Goal: Find contact information: Find contact information

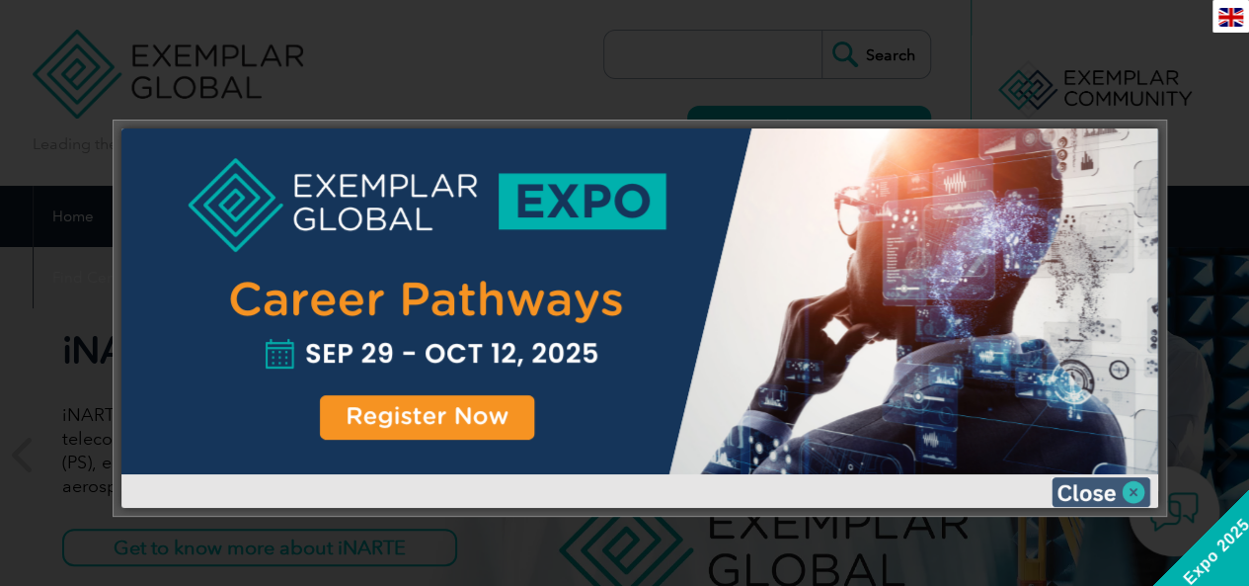
click at [1084, 486] on img at bounding box center [1101, 492] width 99 height 30
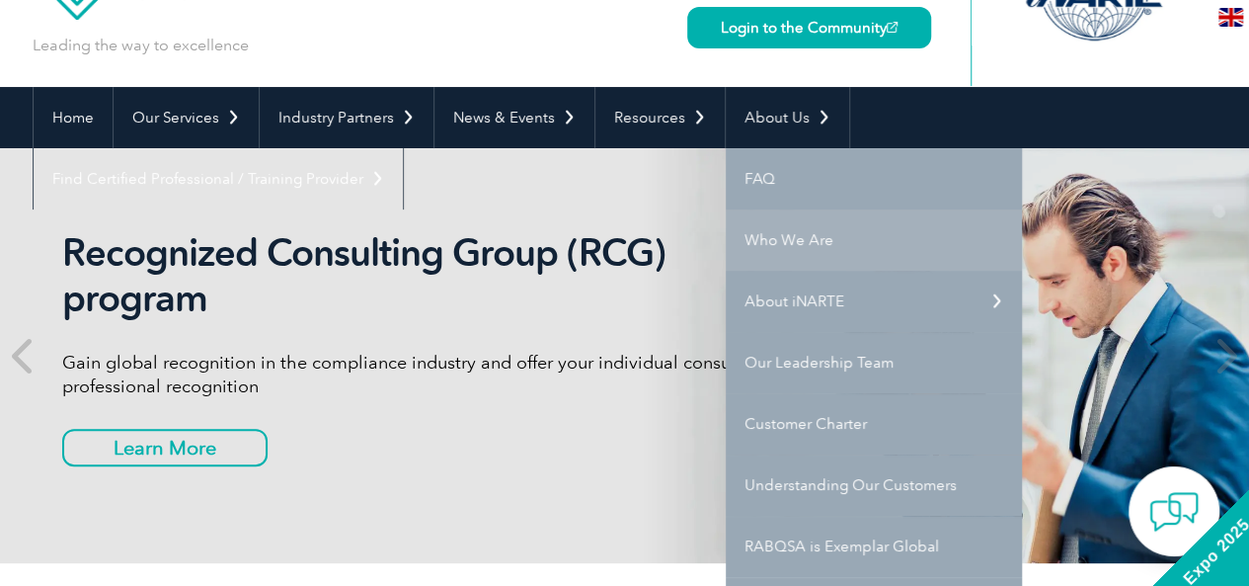
scroll to position [197, 0]
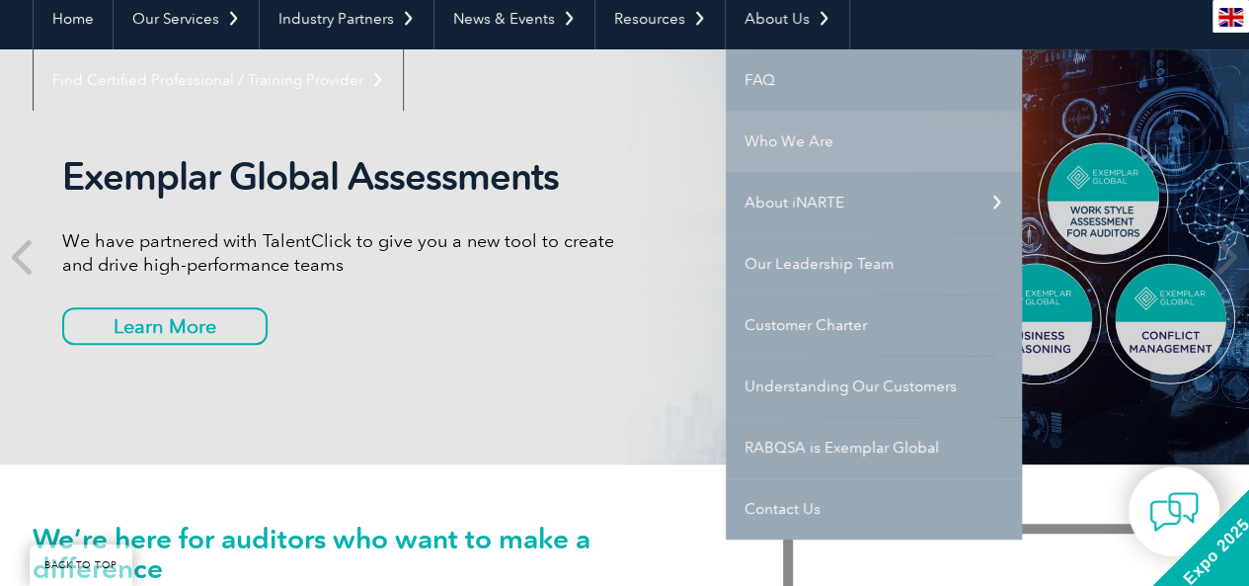
click at [802, 136] on link "Who We Are" at bounding box center [874, 141] width 296 height 61
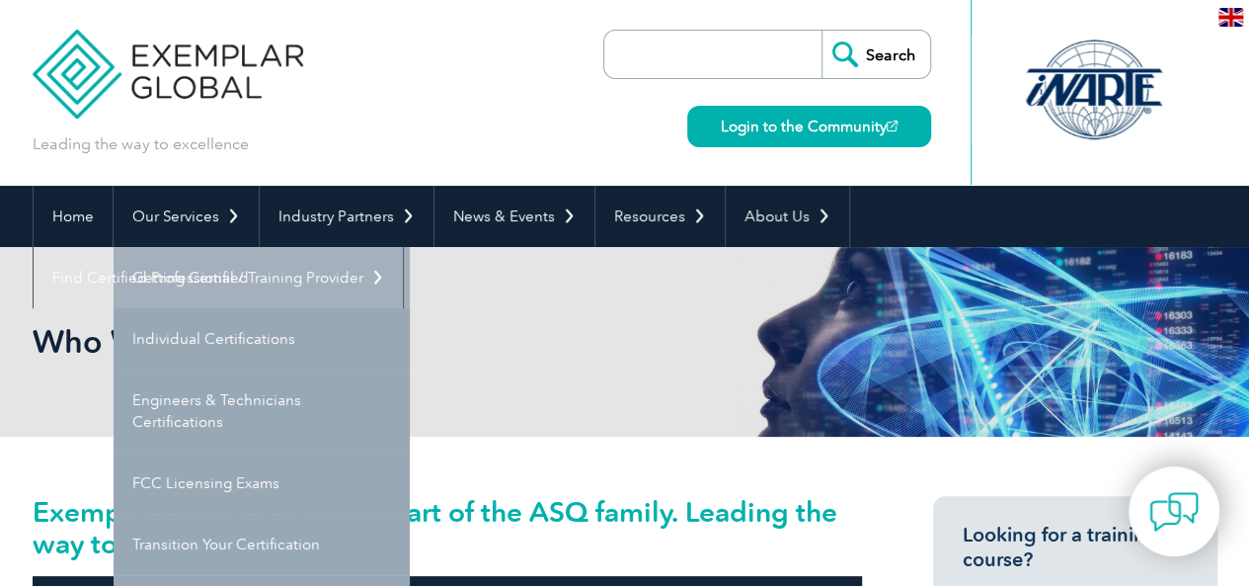
click at [185, 275] on link "Getting Certified" at bounding box center [262, 277] width 296 height 61
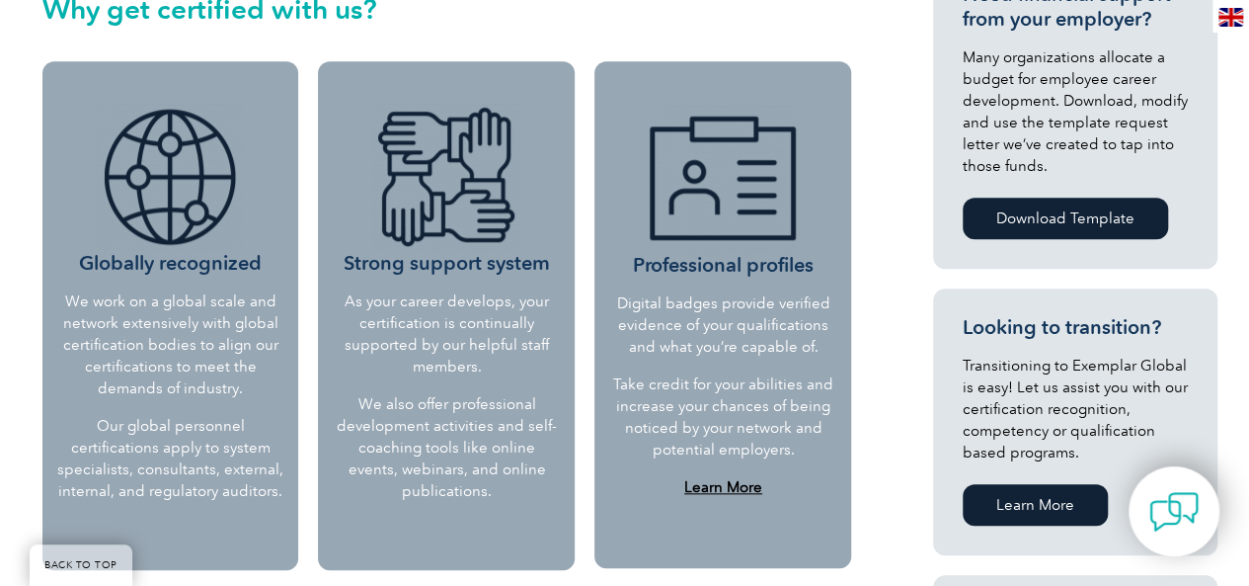
scroll to position [987, 0]
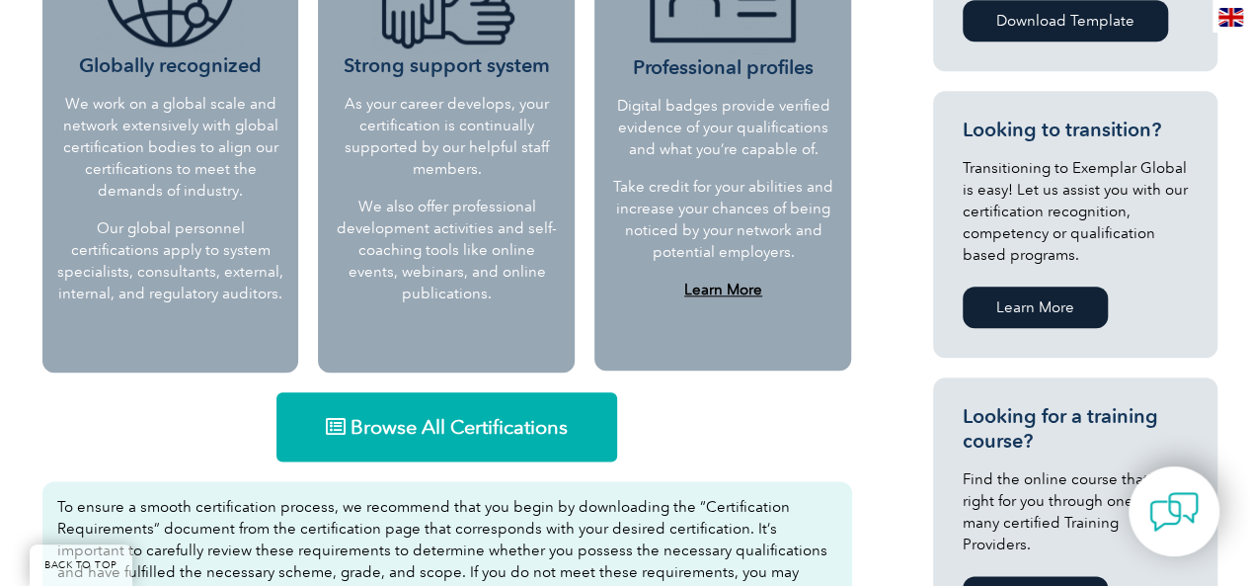
click at [427, 427] on span "Browse All Certifications" at bounding box center [459, 427] width 217 height 20
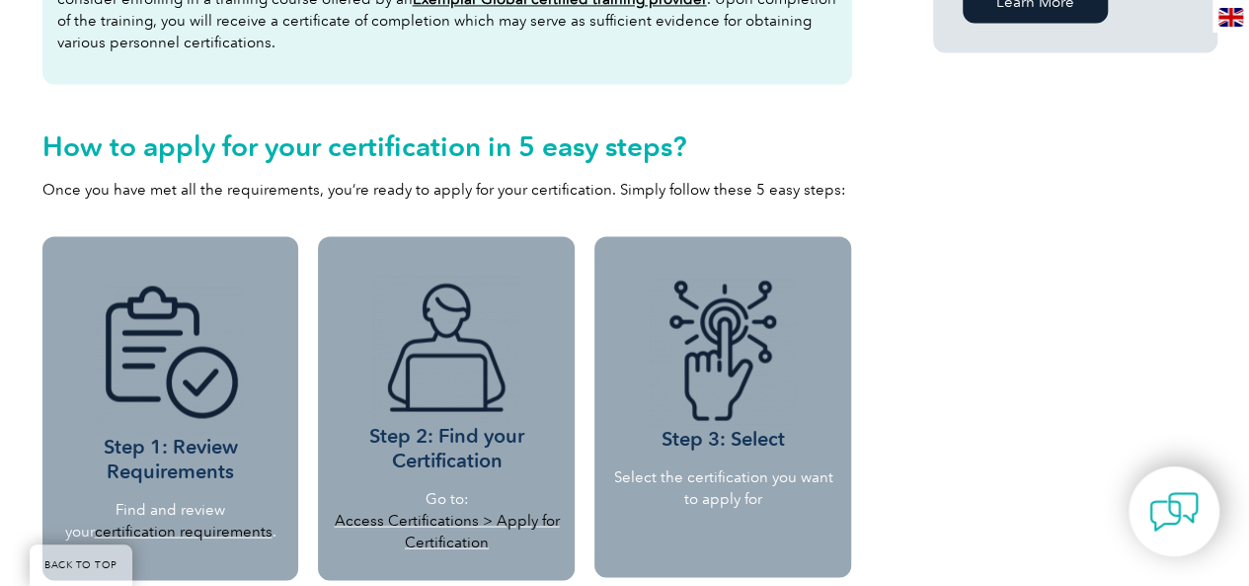
scroll to position [1878, 0]
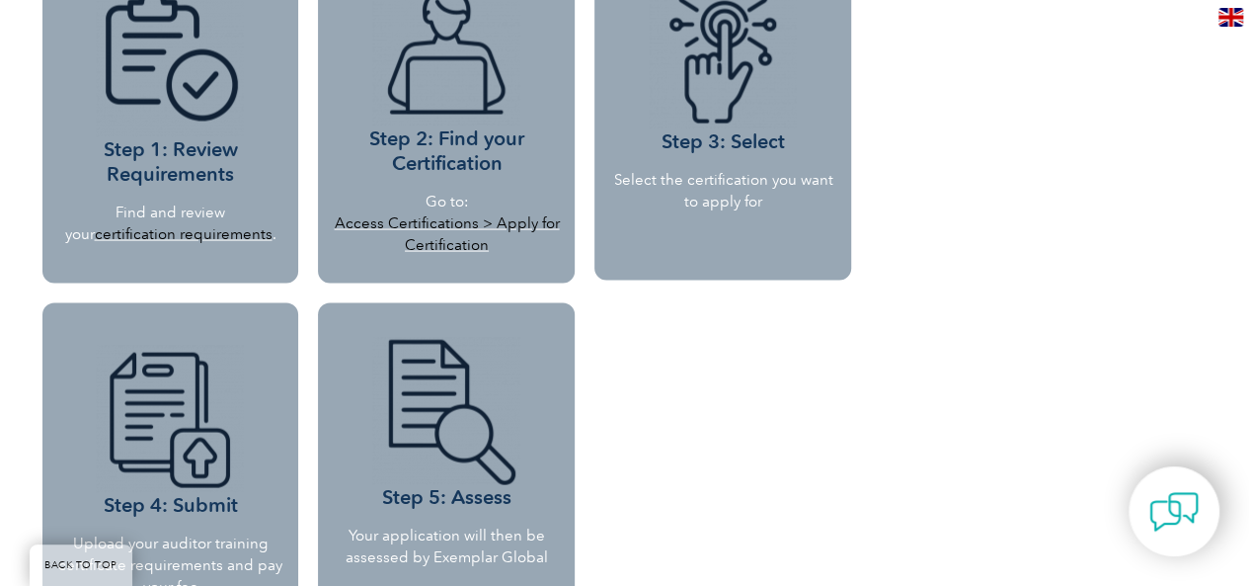
click at [170, 227] on link "certification requirements" at bounding box center [184, 234] width 178 height 18
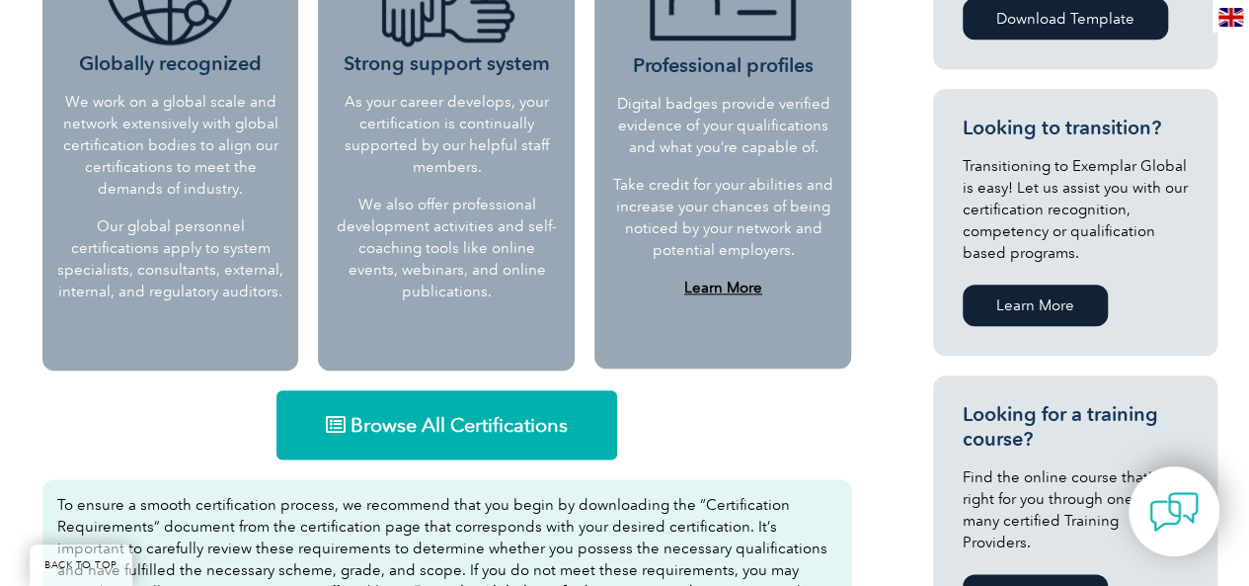
scroll to position [594, 0]
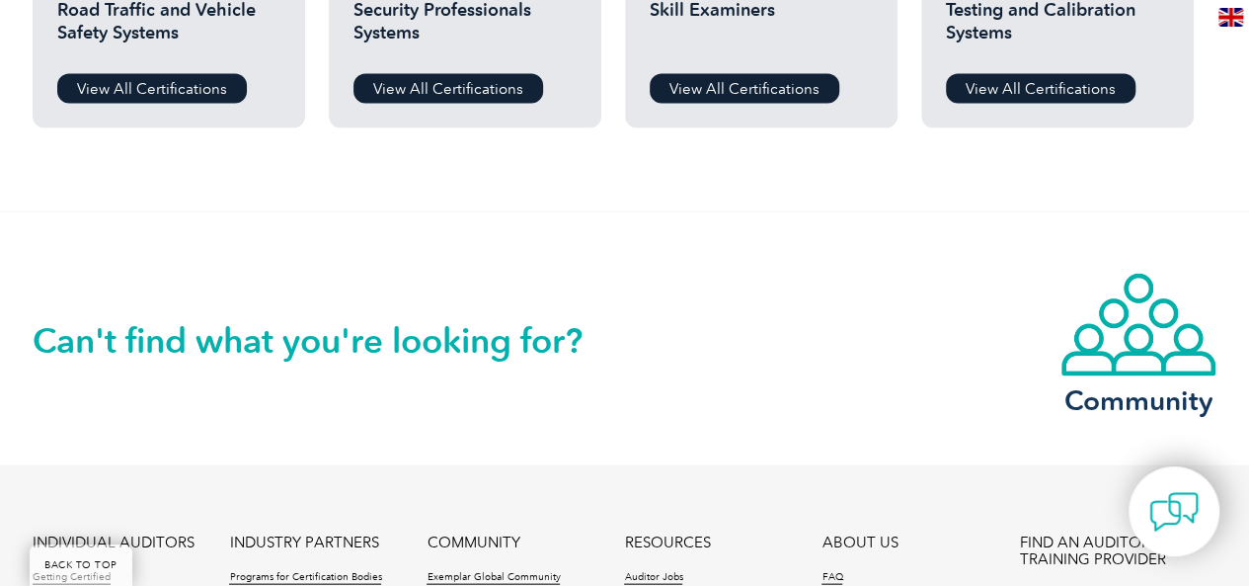
scroll to position [1669, 0]
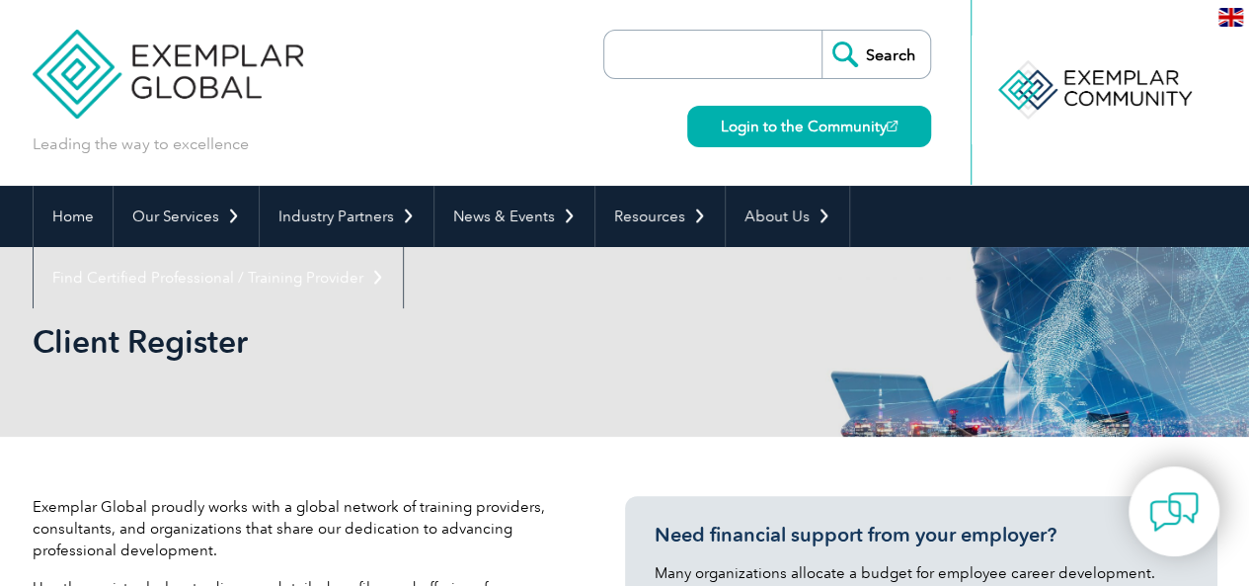
click at [705, 52] on input "search" at bounding box center [717, 54] width 207 height 47
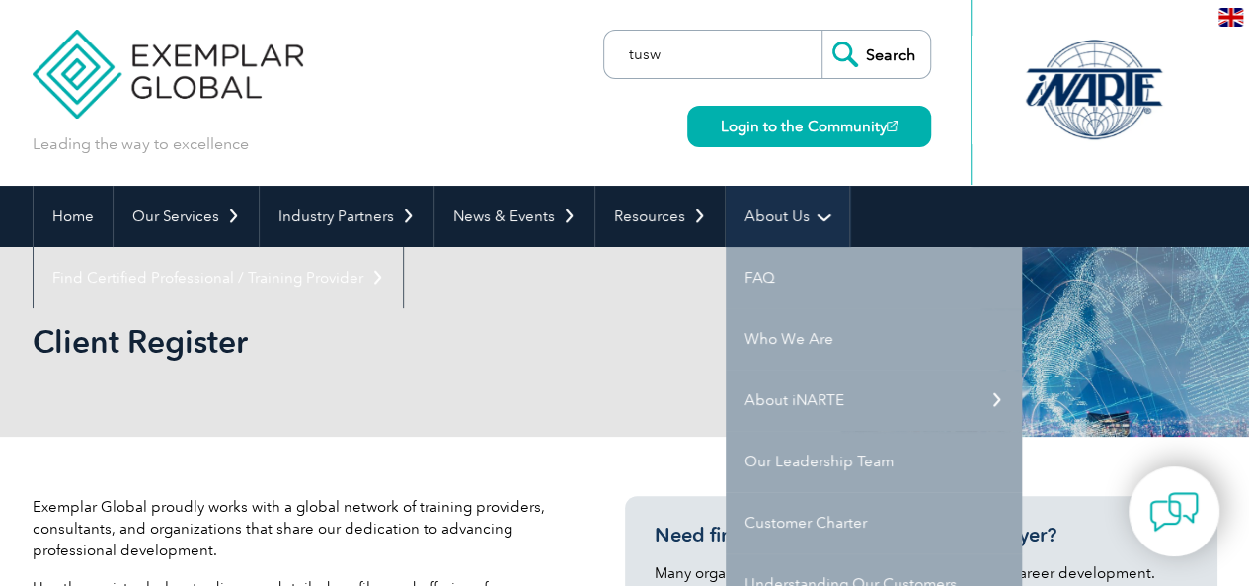
type input "tusw"
click at [822, 31] on input "Search" at bounding box center [876, 54] width 109 height 47
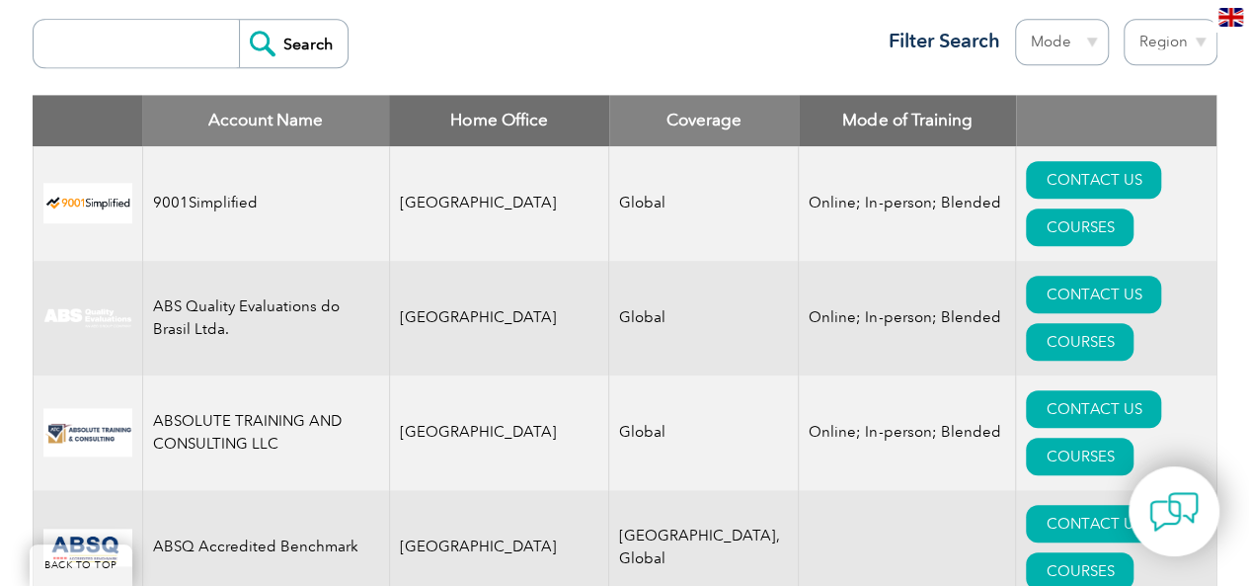
scroll to position [592, 0]
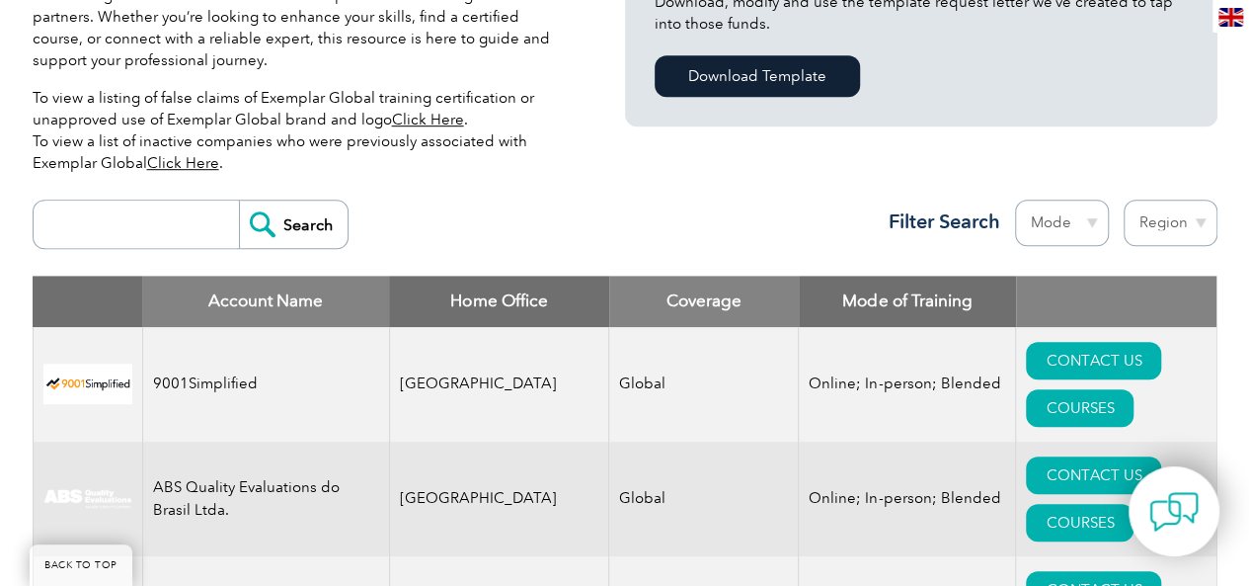
click at [1159, 216] on select "Region Australia Bahrain Bangladesh Brazil Canada Colombia Dominican Republic E…" at bounding box center [1171, 222] width 94 height 46
select select "United Arab Emirates"
click at [1124, 199] on select "Region Australia Bahrain Bangladesh Brazil Canada Colombia Dominican Republic E…" at bounding box center [1171, 222] width 94 height 46
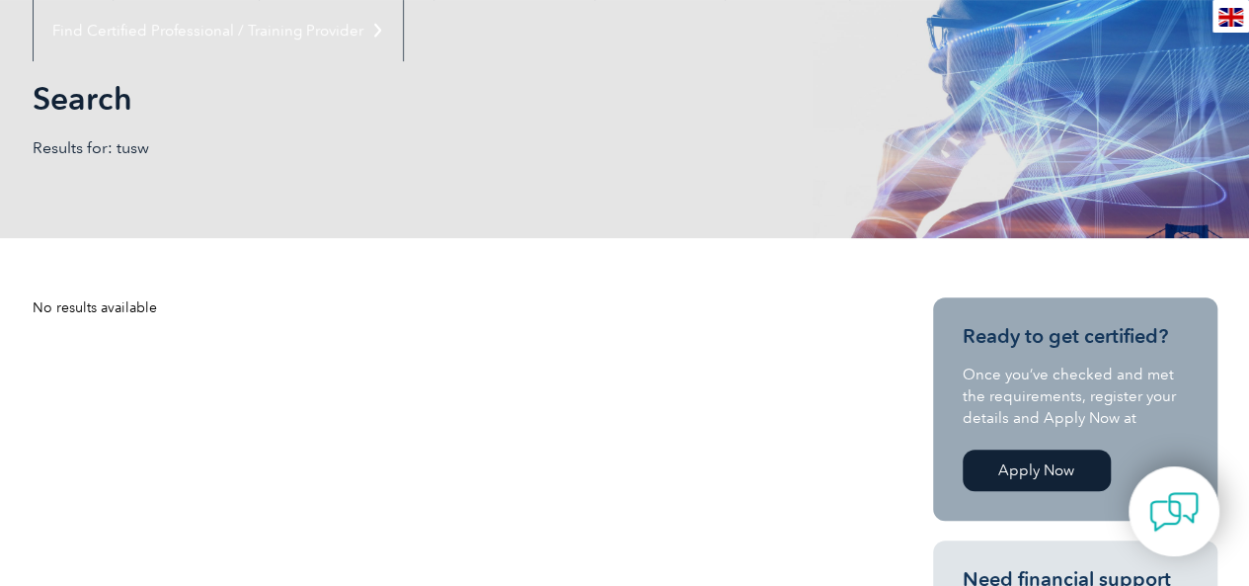
scroll to position [296, 0]
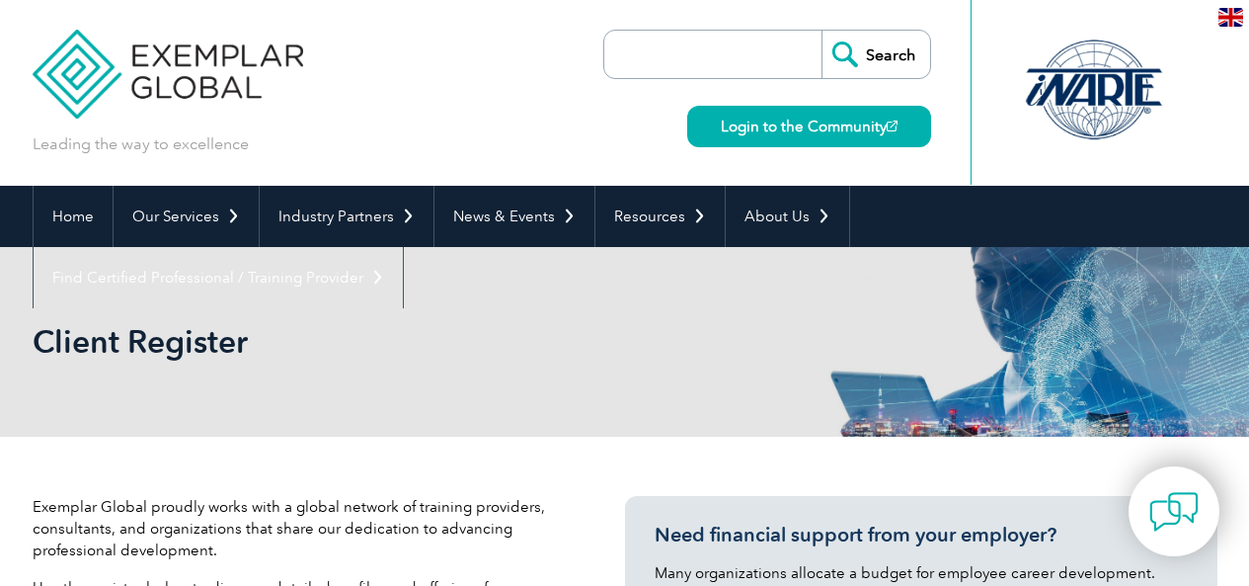
select select "United Arab Emirates"
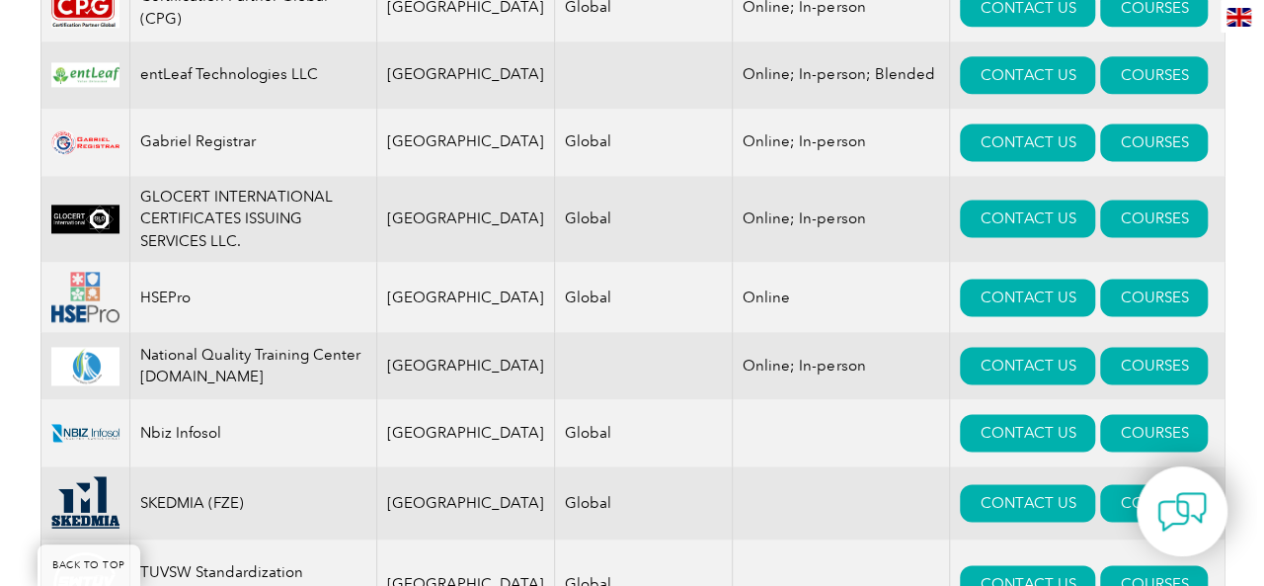
scroll to position [1580, 0]
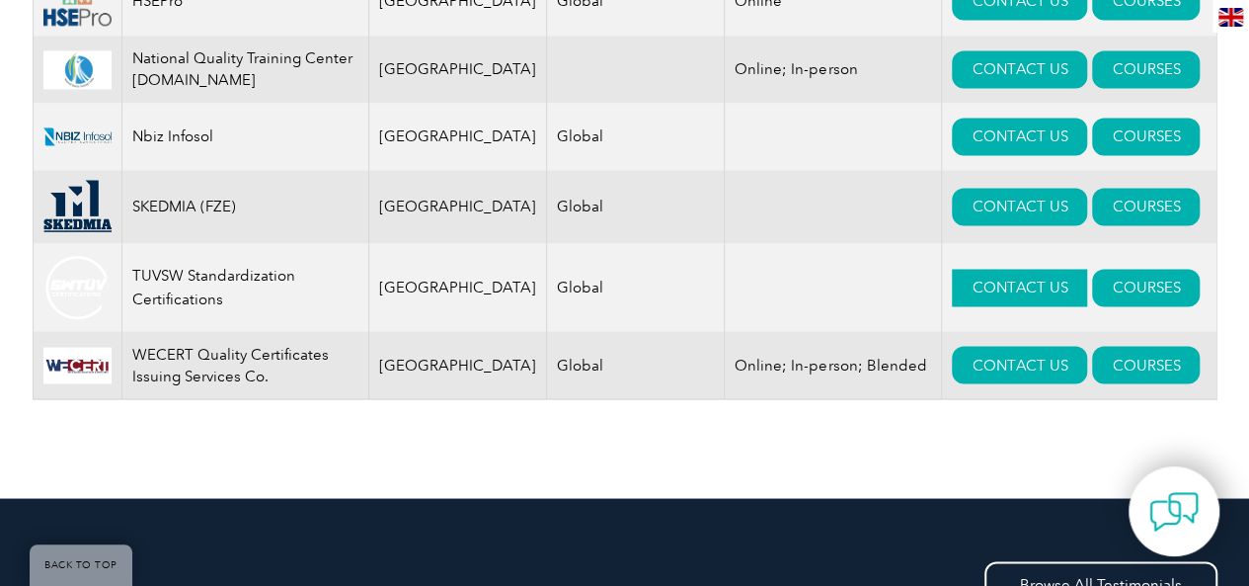
click at [952, 305] on link "CONTACT US" at bounding box center [1019, 288] width 135 height 38
click at [1103, 305] on link "COURSES" at bounding box center [1146, 288] width 108 height 38
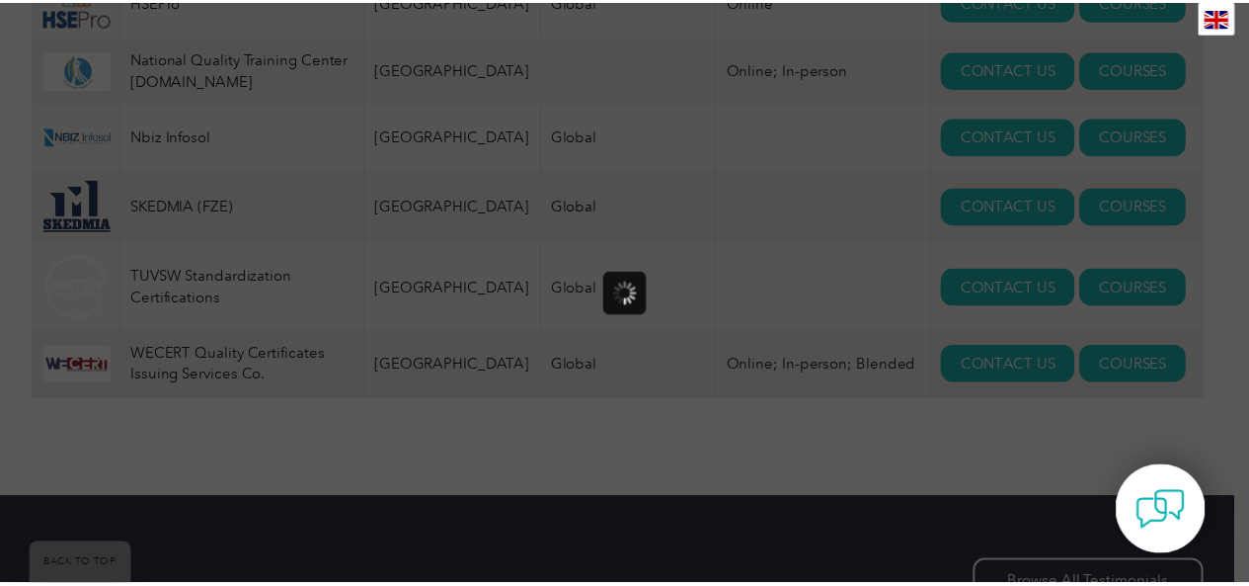
scroll to position [0, 0]
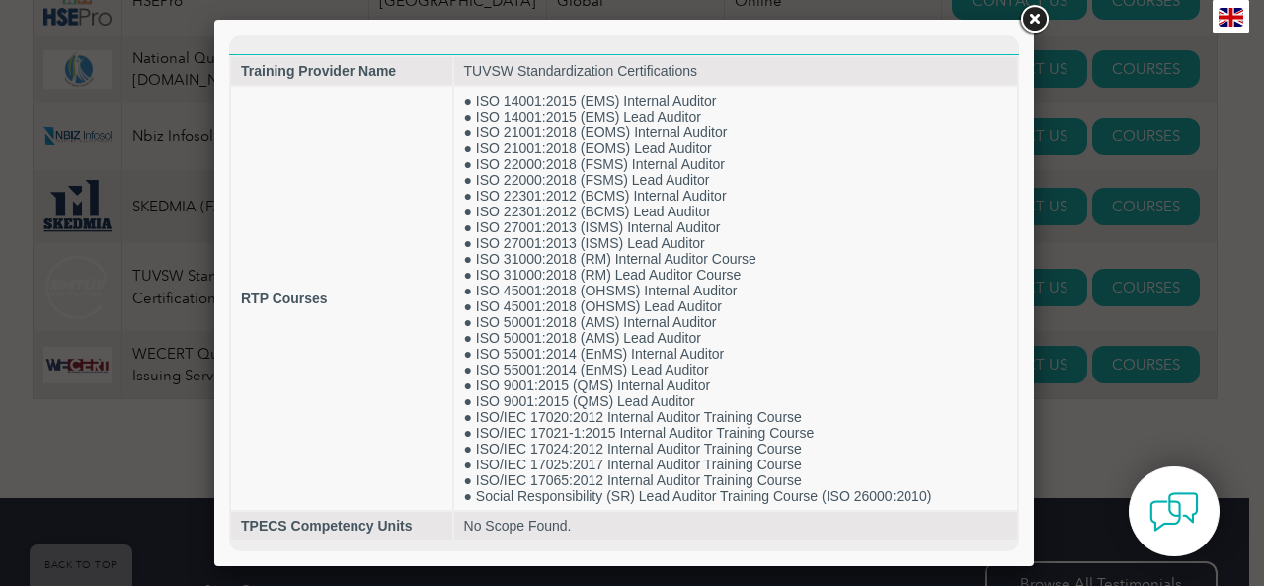
click at [1039, 16] on link at bounding box center [1034, 20] width 36 height 36
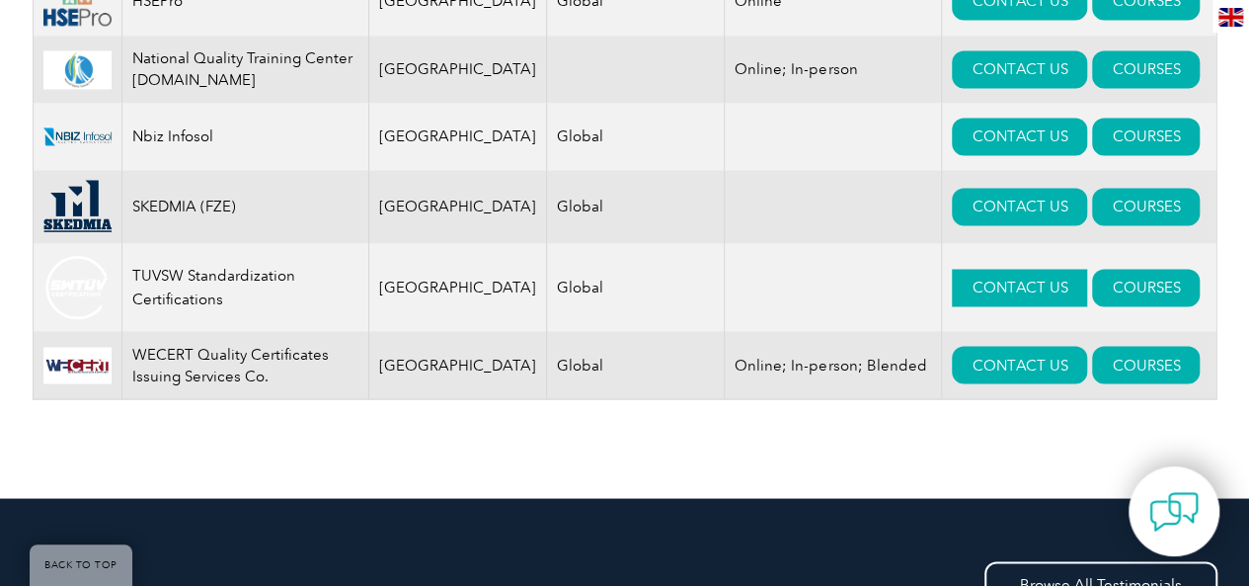
click at [952, 306] on link "CONTACT US" at bounding box center [1019, 288] width 135 height 38
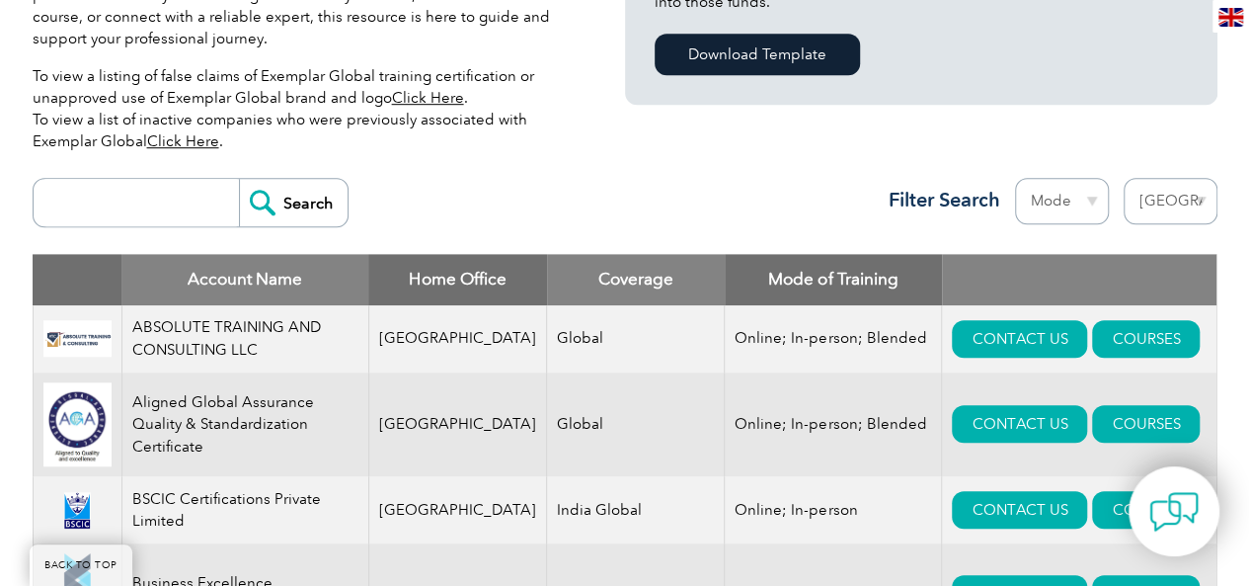
scroll to position [691, 0]
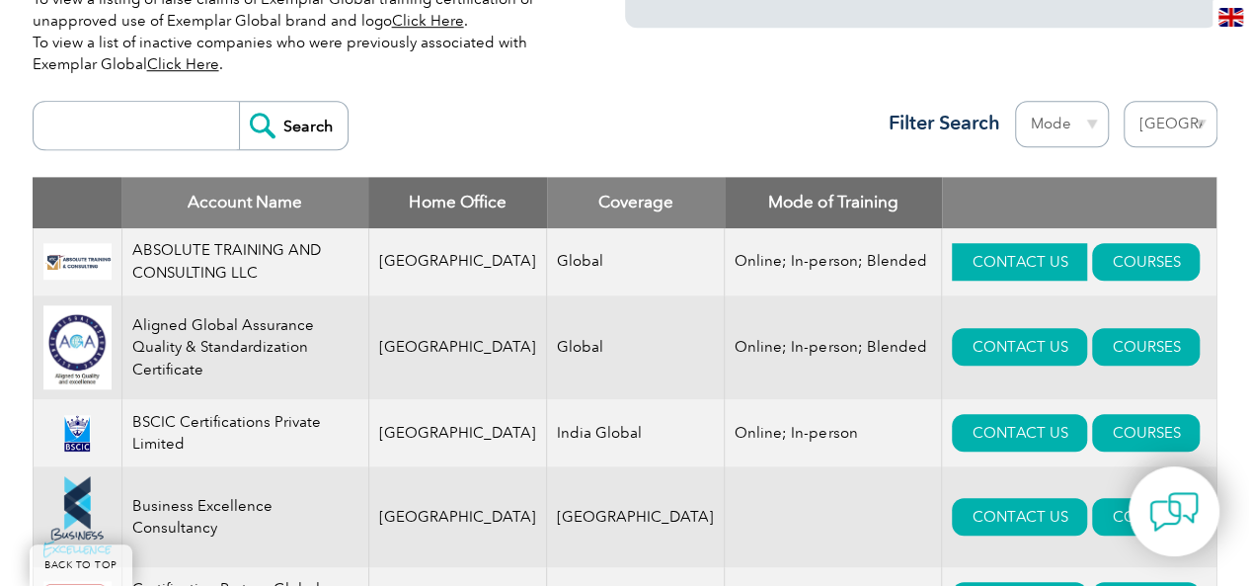
click at [979, 269] on link "CONTACT US" at bounding box center [1019, 262] width 135 height 38
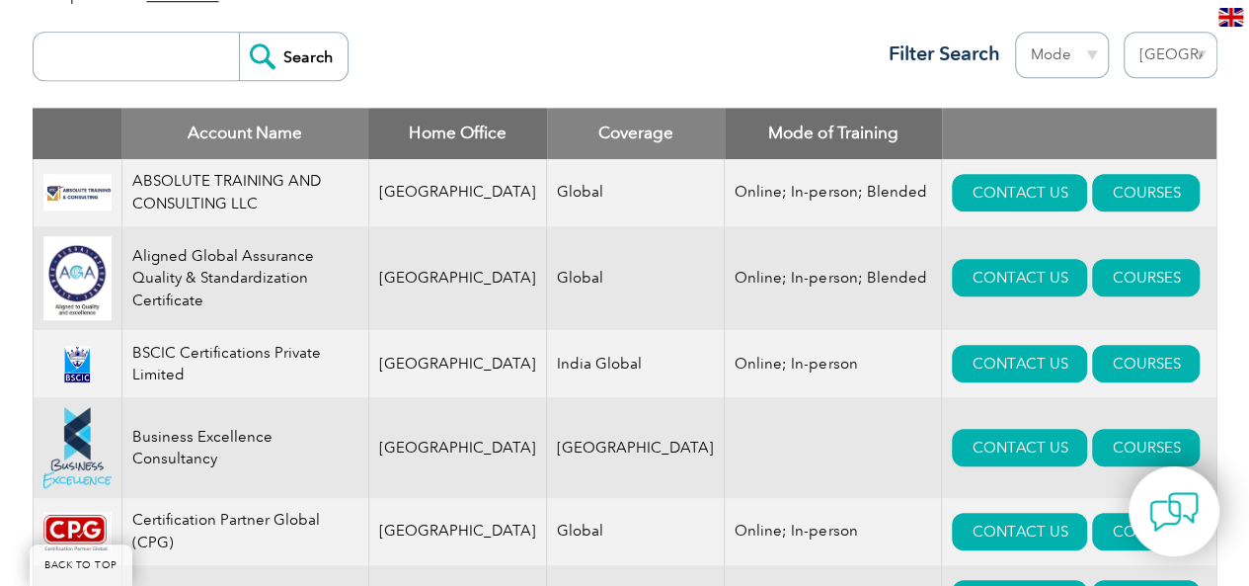
scroll to position [790, 0]
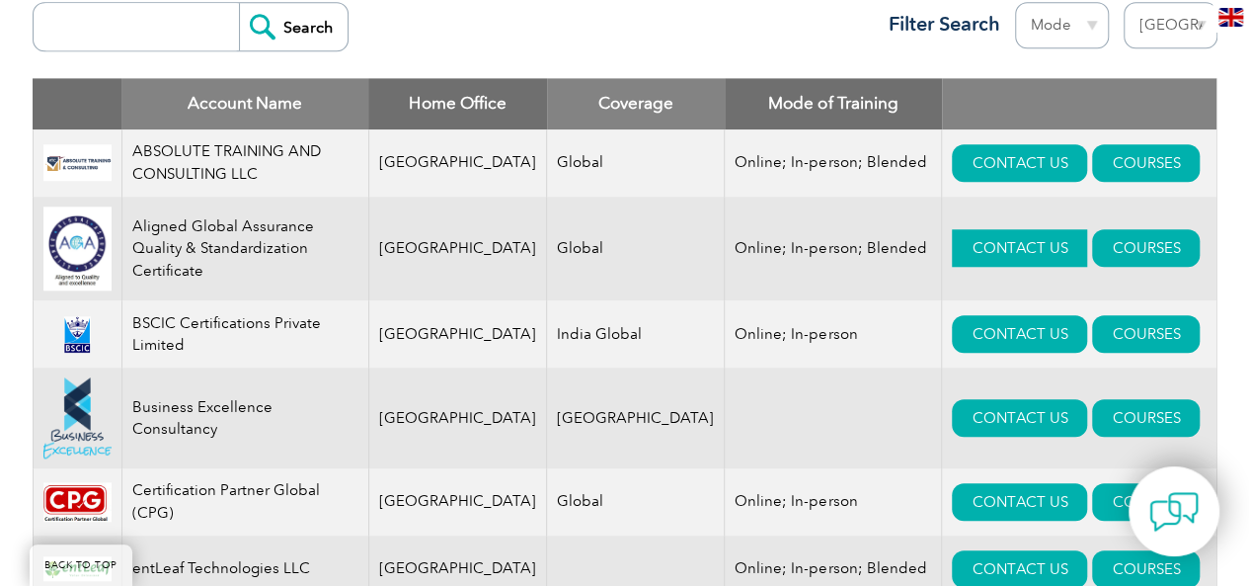
click at [973, 236] on link "CONTACT US" at bounding box center [1019, 248] width 135 height 38
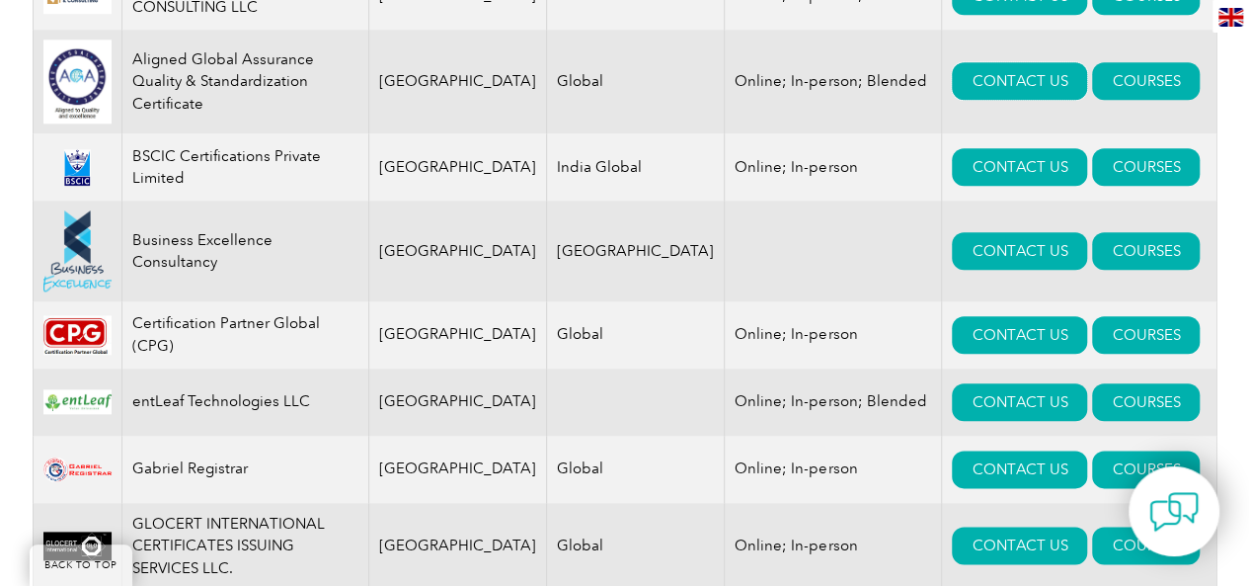
scroll to position [987, 0]
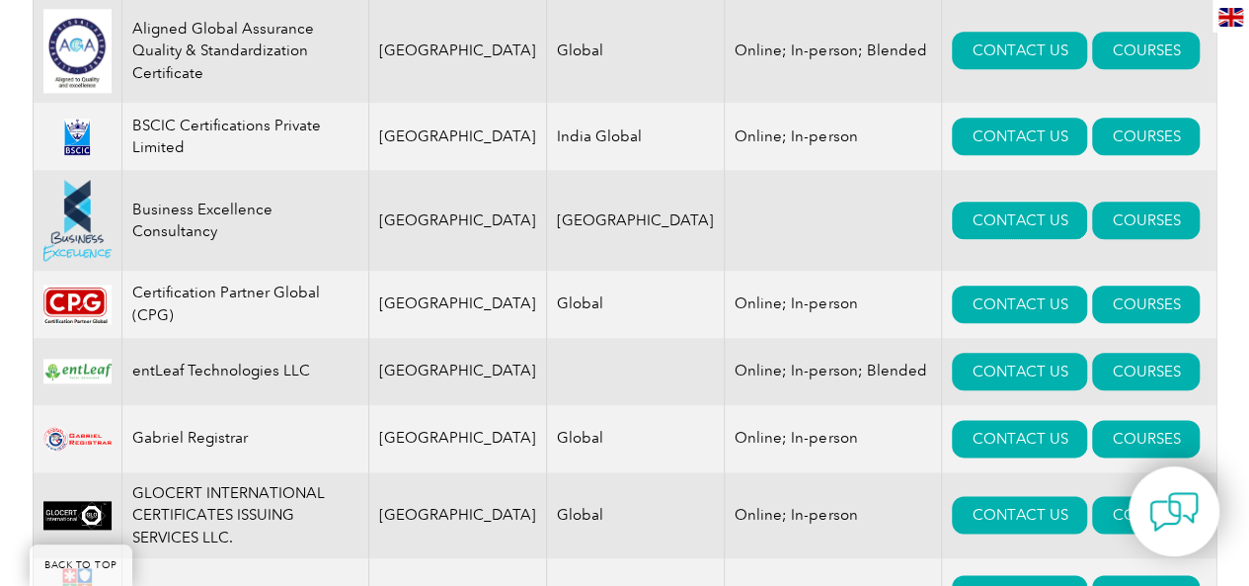
click at [952, 228] on link "CONTACT US" at bounding box center [1019, 220] width 135 height 38
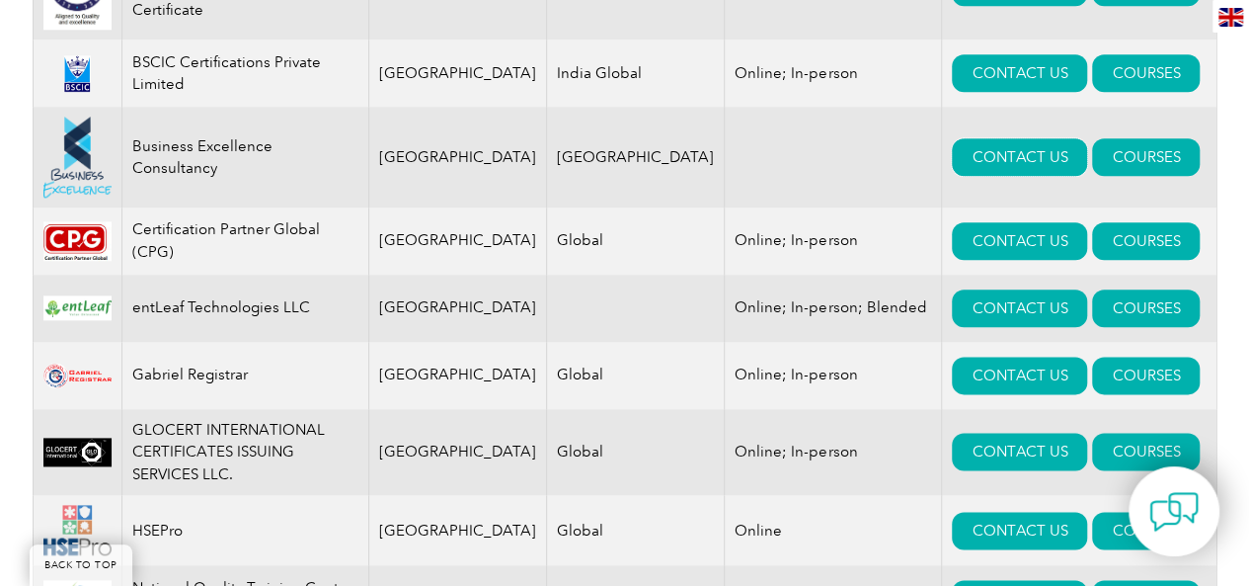
scroll to position [1086, 0]
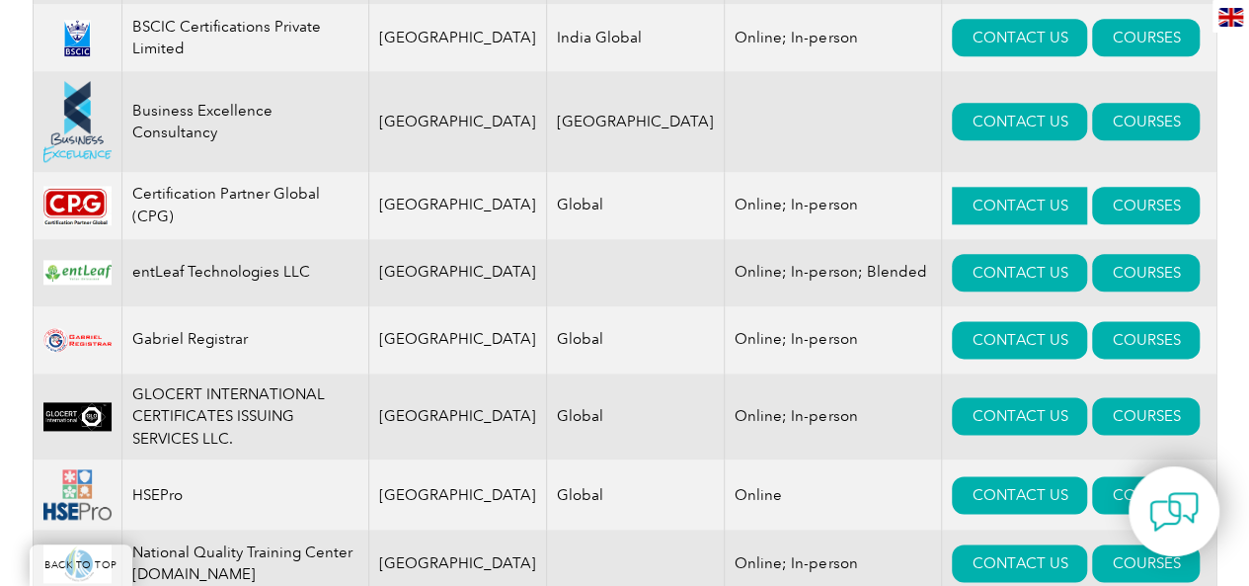
click at [978, 206] on link "CONTACT US" at bounding box center [1019, 206] width 135 height 38
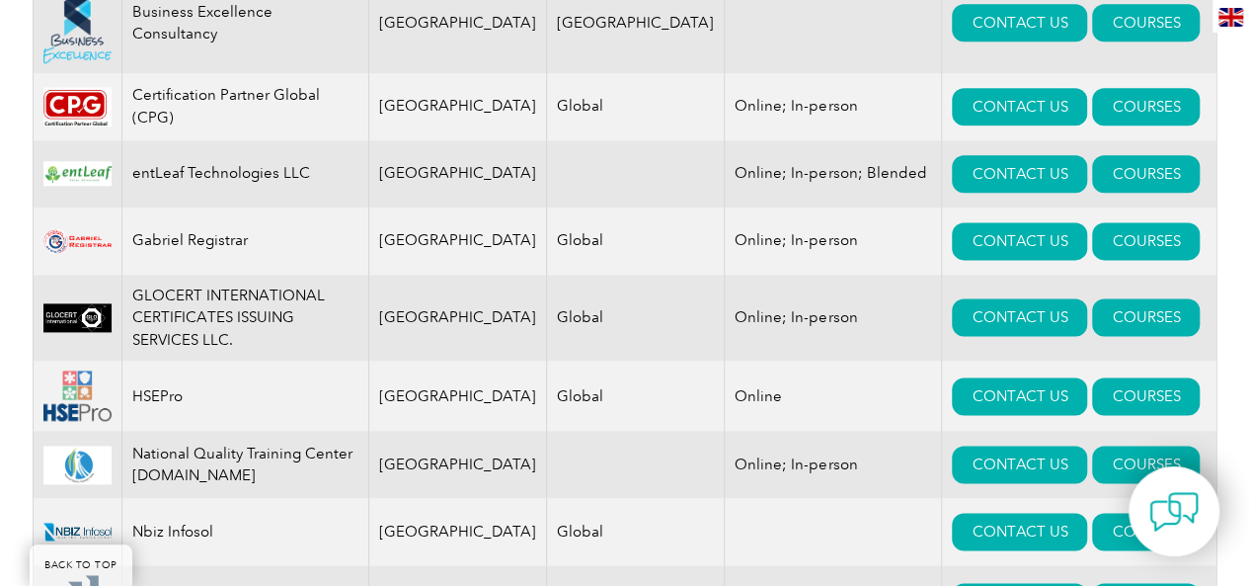
scroll to position [1284, 0]
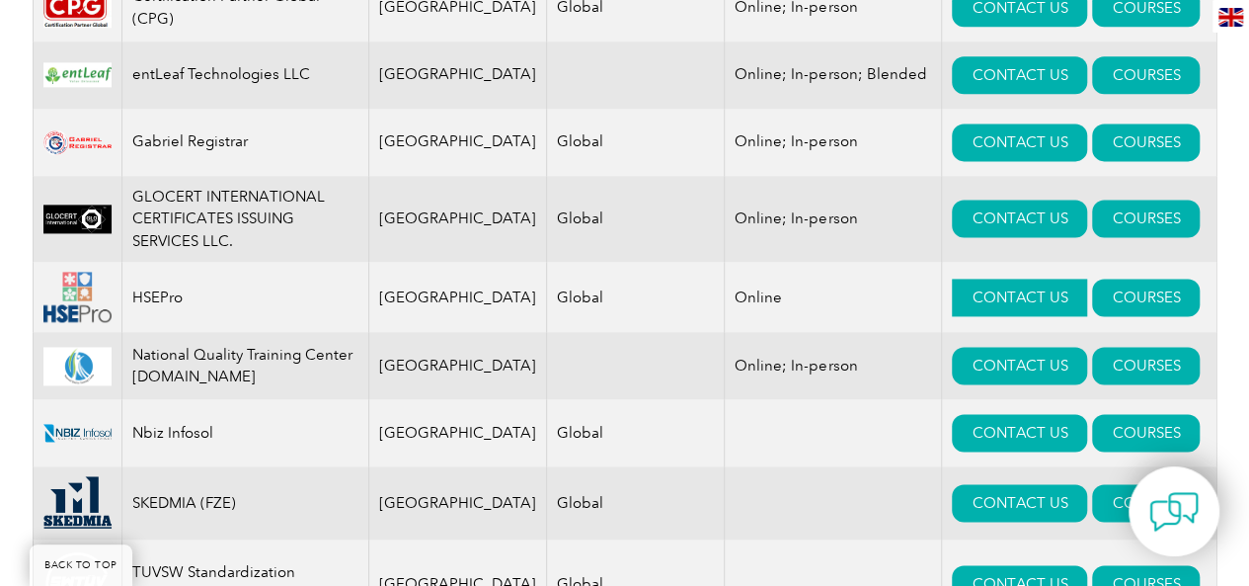
click at [973, 305] on link "CONTACT US" at bounding box center [1019, 297] width 135 height 38
click at [952, 374] on link "CONTACT US" at bounding box center [1019, 366] width 135 height 38
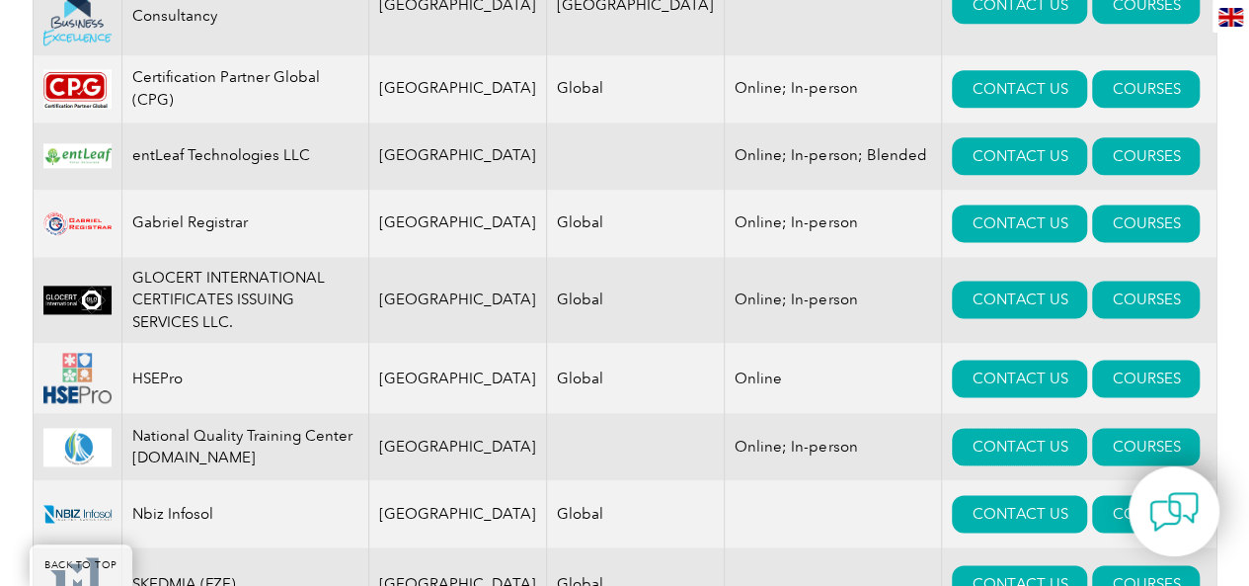
scroll to position [1185, 0]
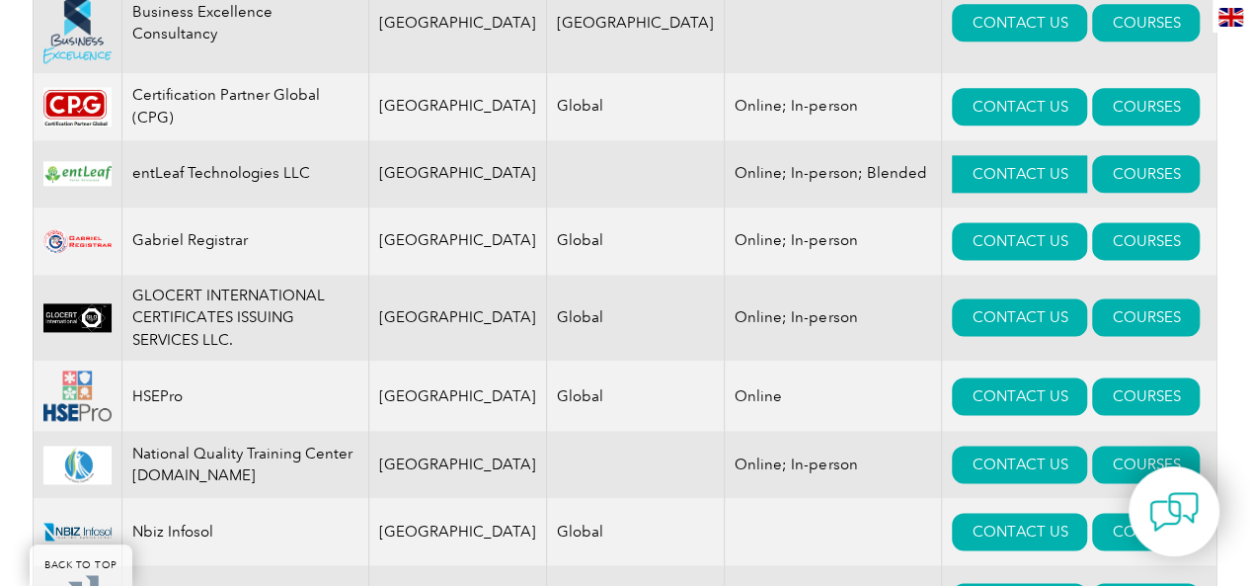
click at [962, 181] on link "CONTACT US" at bounding box center [1019, 174] width 135 height 38
